Goal: Task Accomplishment & Management: Manage account settings

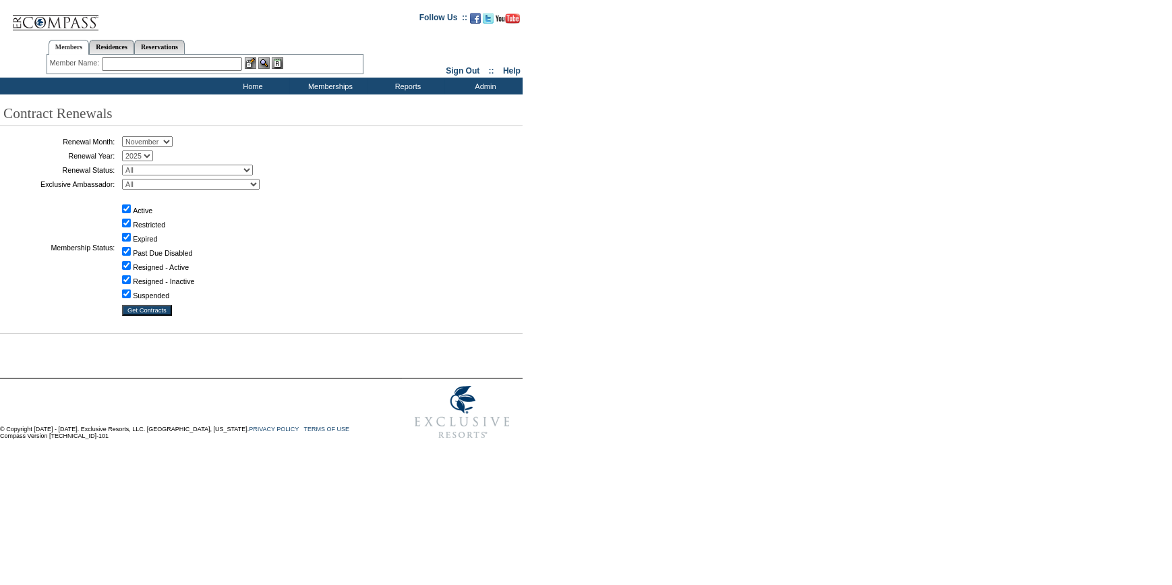
drag, startPoint x: 153, startPoint y: 140, endPoint x: 151, endPoint y: 148, distance: 9.0
click at [153, 140] on select "January February March April May June July August September October November De…" at bounding box center [147, 141] width 51 height 11
select select "9"
click at [127, 137] on select "January February March April May June July August September October November De…" at bounding box center [147, 141] width 51 height 11
click at [151, 169] on select "All Not Started Pending Approved Election Made Election Changed No Response Man…" at bounding box center [187, 170] width 131 height 11
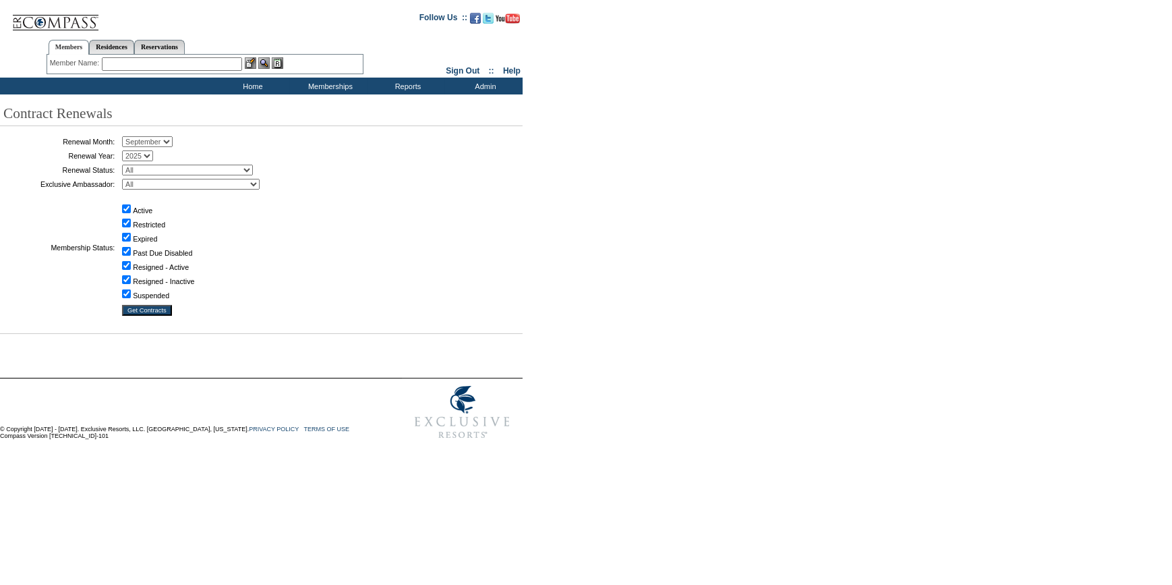
select select "5"
click at [127, 165] on select "All Not Started Pending Approved Election Made Election Changed No Response Man…" at bounding box center [187, 170] width 131 height 11
click at [150, 310] on input "Get Contracts" at bounding box center [147, 310] width 50 height 11
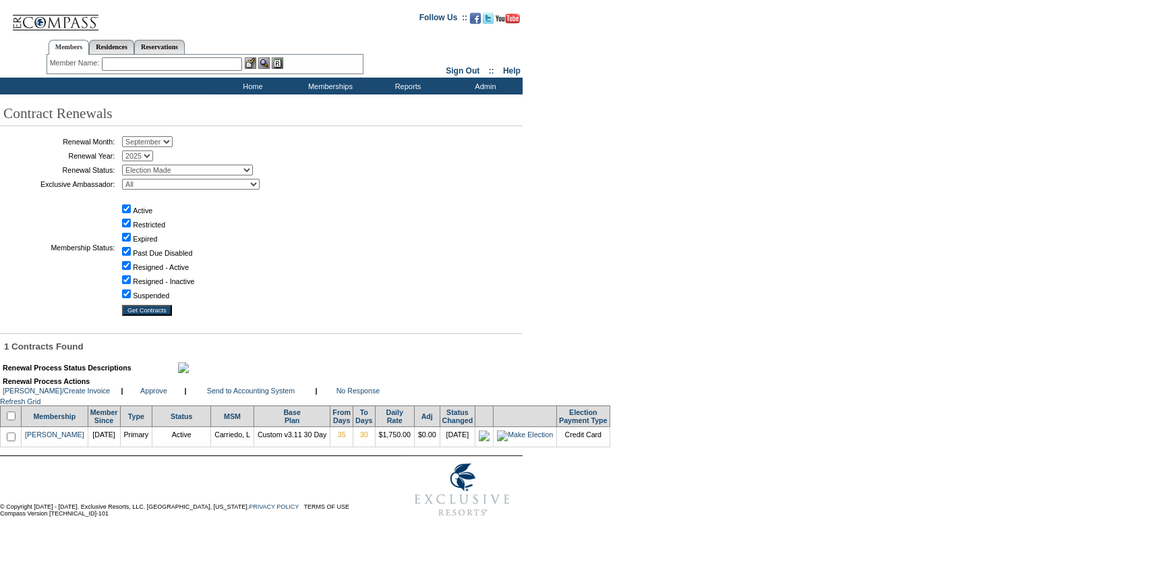
drag, startPoint x: 11, startPoint y: 441, endPoint x: 62, endPoint y: 440, distance: 50.6
click at [11, 420] on input "checkbox" at bounding box center [11, 415] width 9 height 9
checkbox input "true"
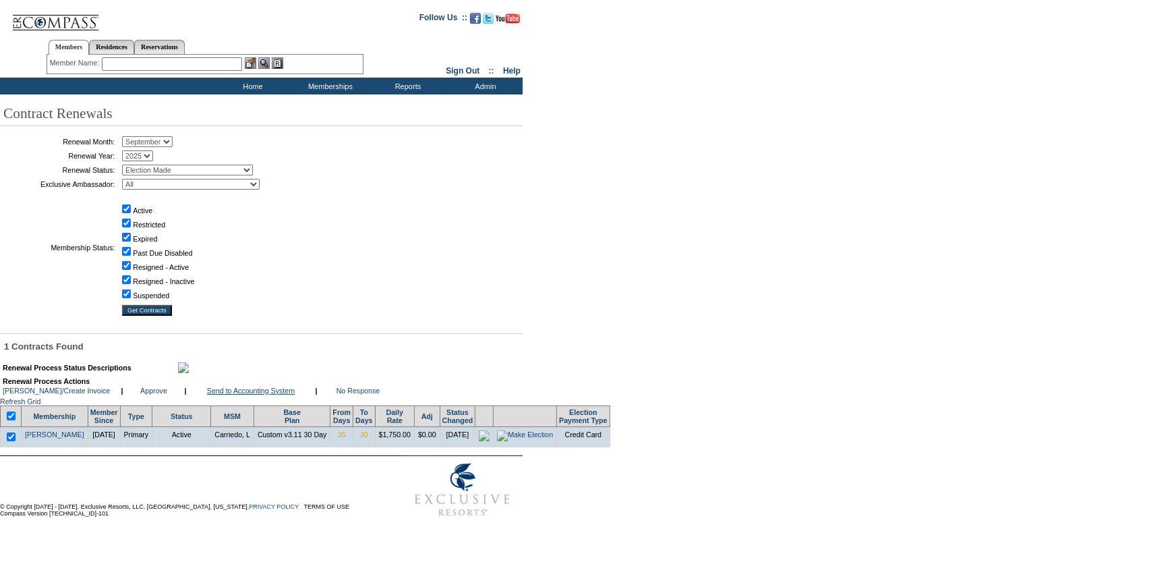
click at [236, 395] on link "Send to Accounting System" at bounding box center [251, 390] width 88 height 8
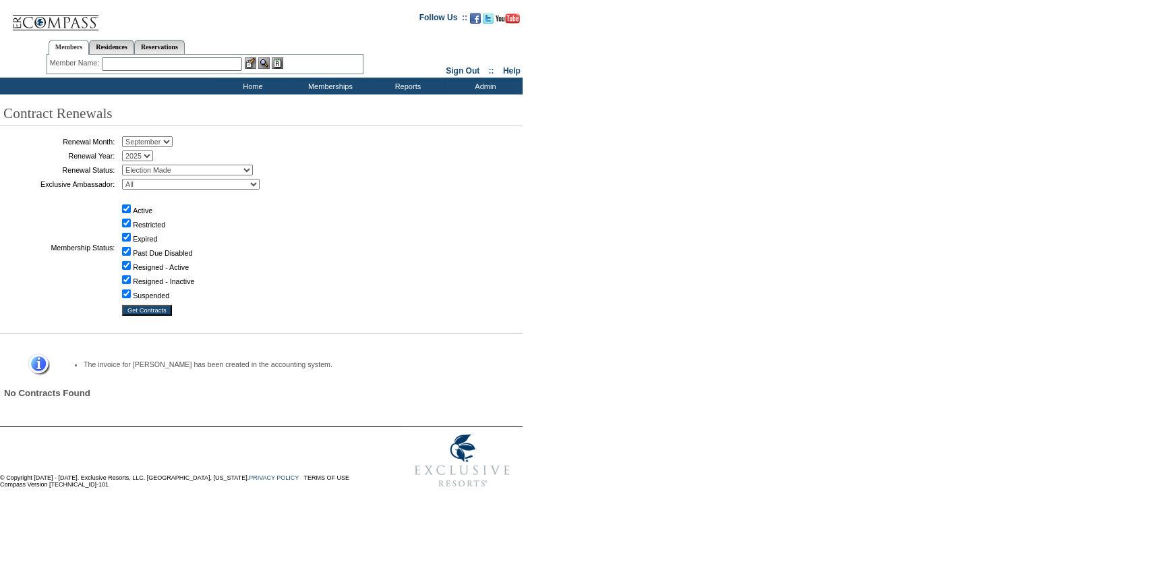
click at [223, 64] on input "text" at bounding box center [172, 63] width 140 height 13
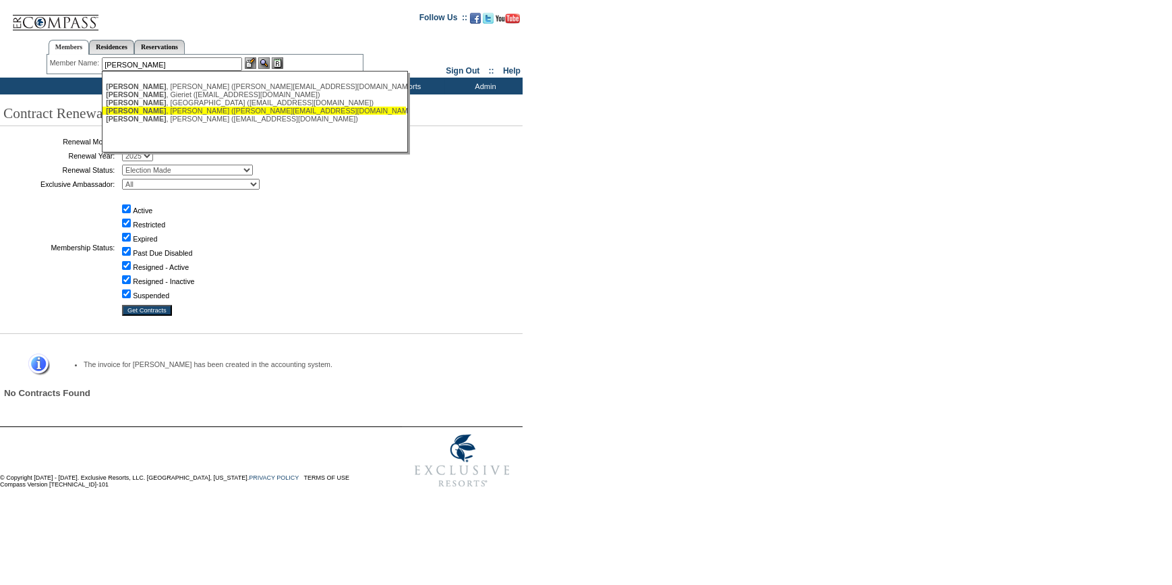
click at [154, 120] on div "Bowen , Ted (tbowen@hightoweradvisors.com)" at bounding box center [254, 119] width 297 height 8
type input "Bowen, Ted (tbowen@hightoweradvisors.com)"
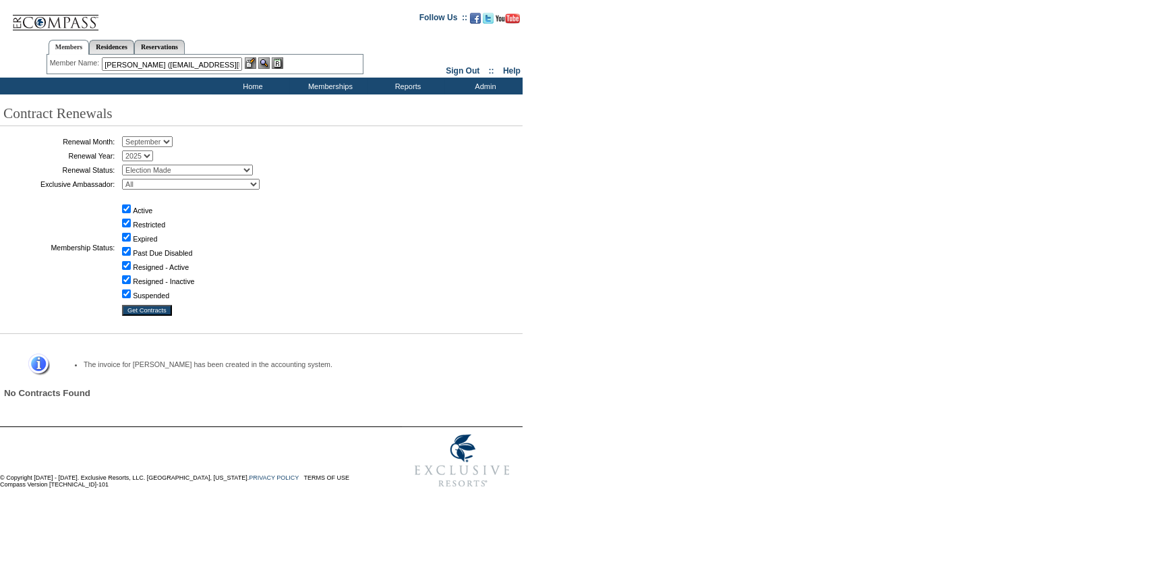
click at [256, 64] on img at bounding box center [250, 62] width 11 height 11
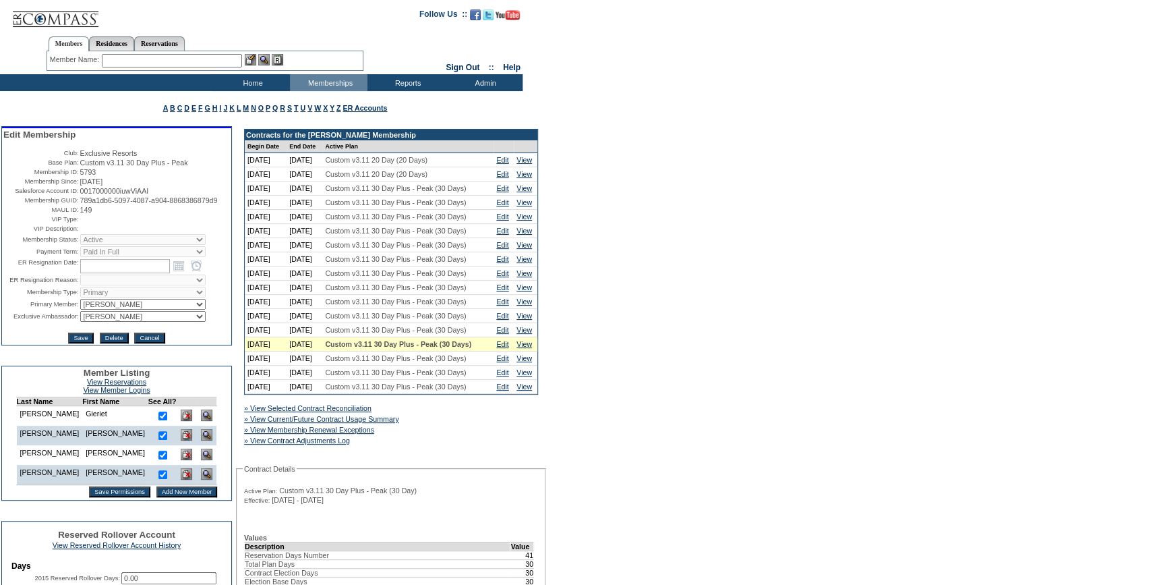
drag, startPoint x: 138, startPoint y: 223, endPoint x: 74, endPoint y: 214, distance: 65.2
click at [74, 214] on table "Edit Membership Club: Exclusive Resorts Base Plan: Custom v3.11 30 Day Plus - P…" at bounding box center [116, 236] width 229 height 216
copy tr "789a1db6-5097-4087-a904-8868386879d9"
click at [222, 59] on input "text" at bounding box center [172, 60] width 140 height 13
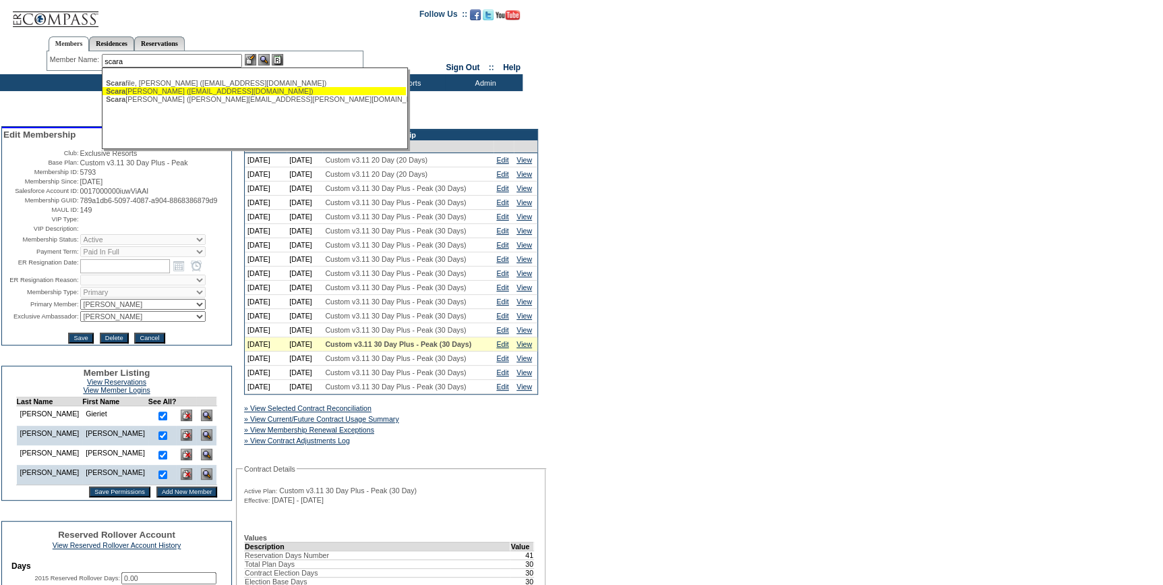
click at [181, 92] on div "Scara mucci, Anthony (ascaramucci@skybridgecapital.com)" at bounding box center [254, 91] width 297 height 8
type input "Scaramucci, Anthony (ascaramucci@skybridgecapital.com)"
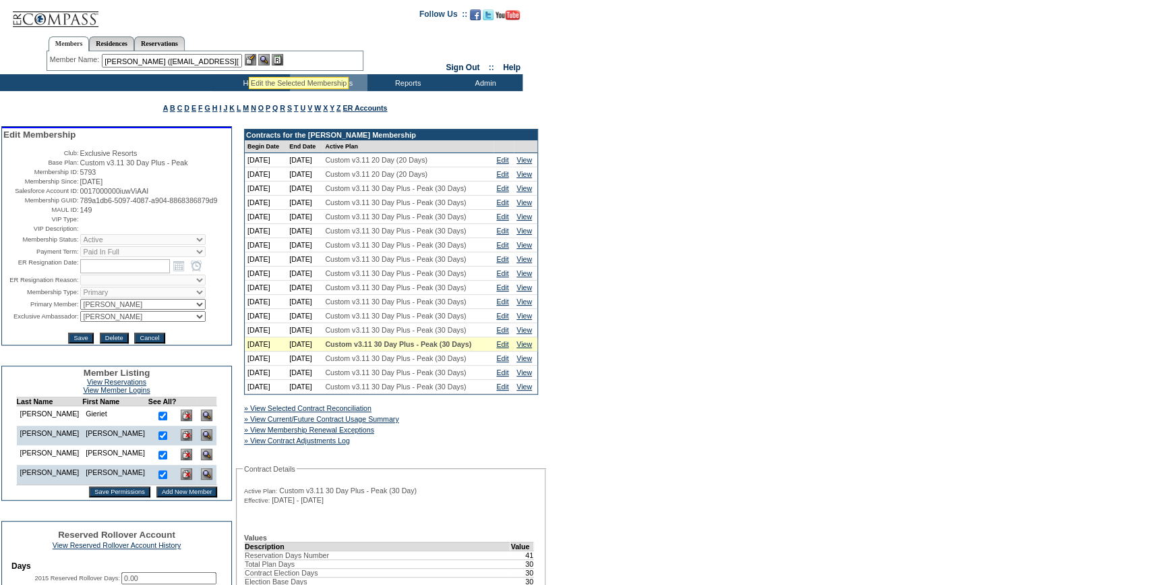
click at [256, 59] on img at bounding box center [250, 59] width 11 height 11
